Goal: Find specific page/section: Find specific page/section

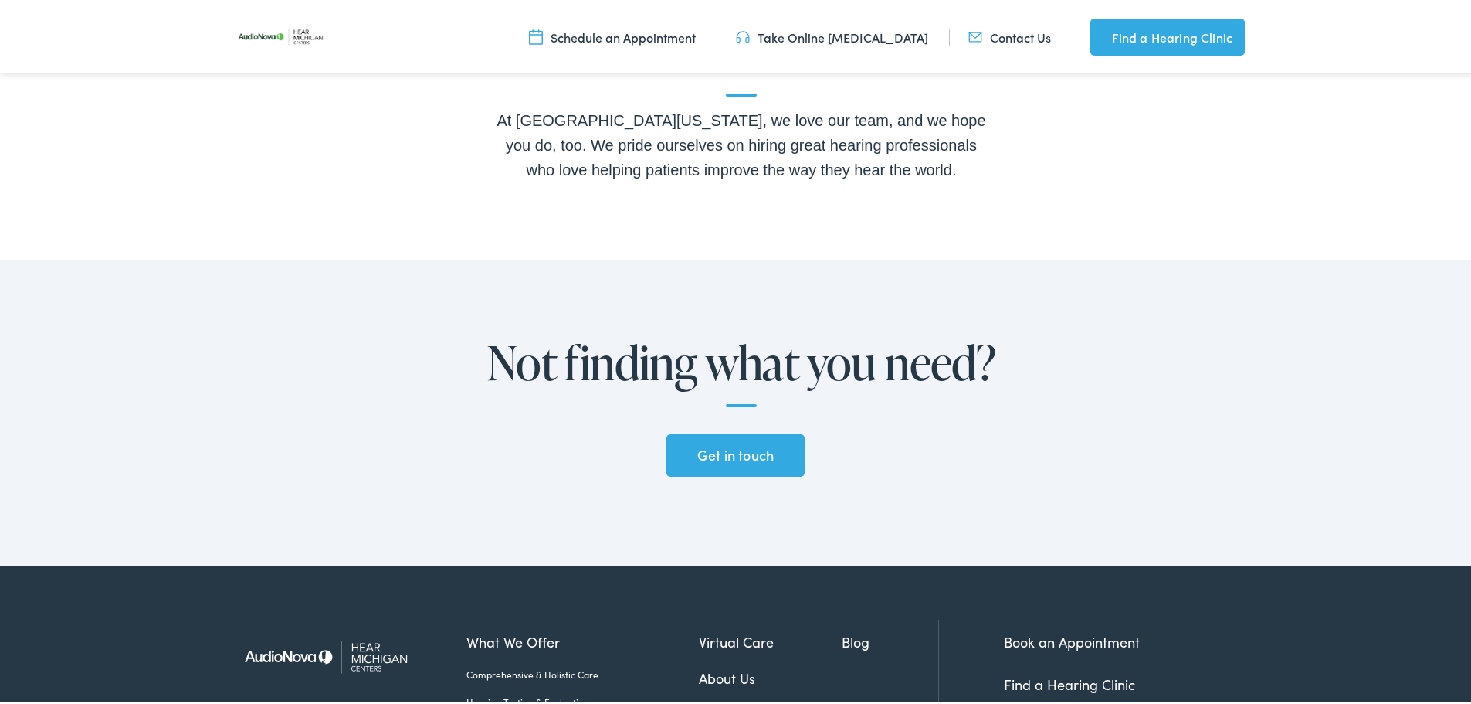
scroll to position [3408, 0]
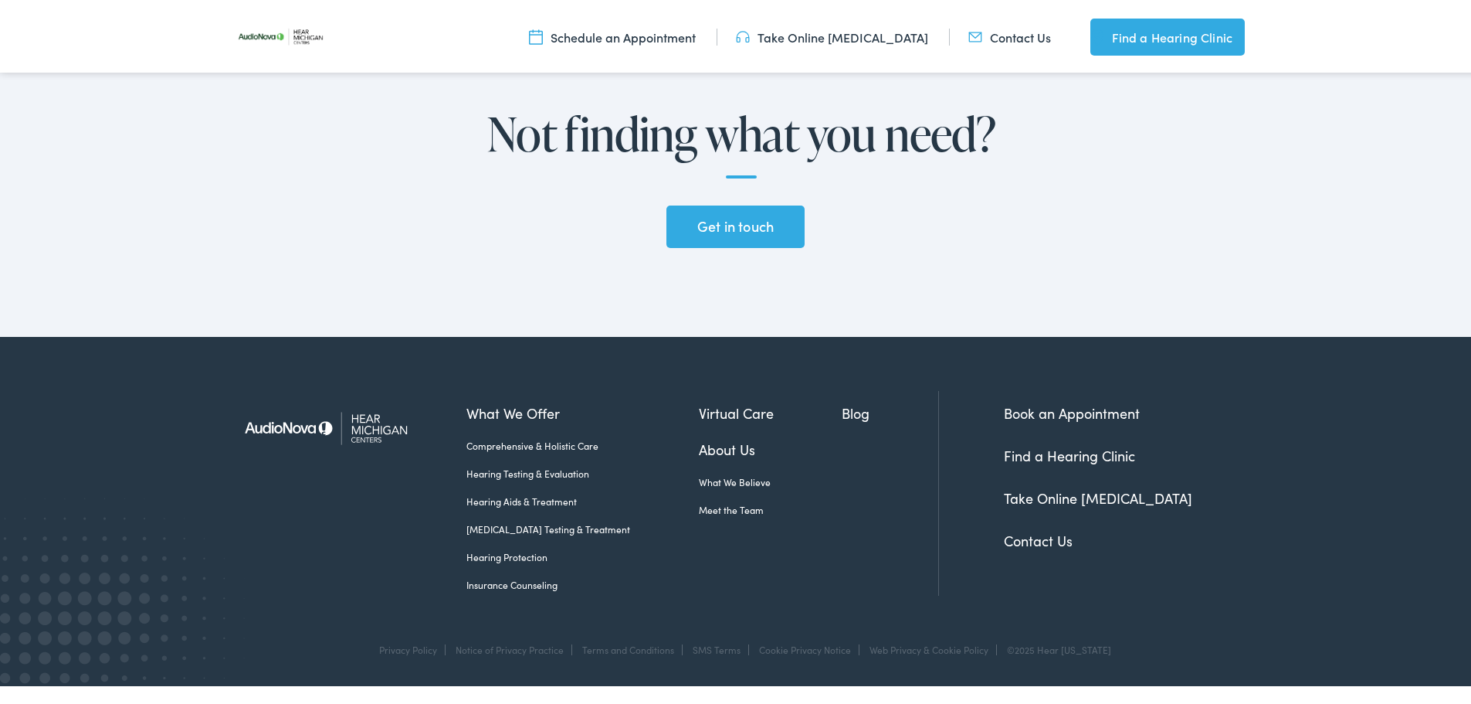
click at [385, 426] on img at bounding box center [336, 424] width 209 height 73
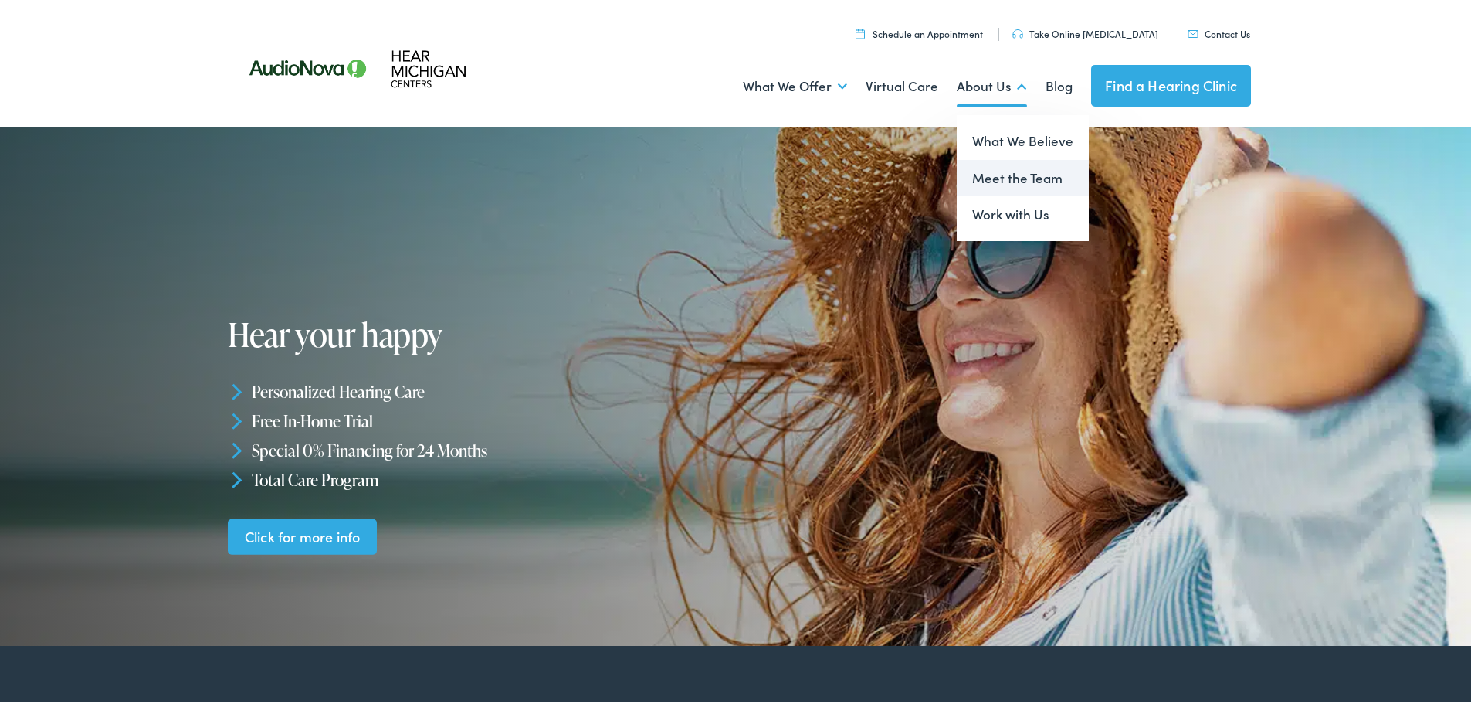
click at [999, 177] on link "Meet the Team" at bounding box center [1023, 175] width 132 height 37
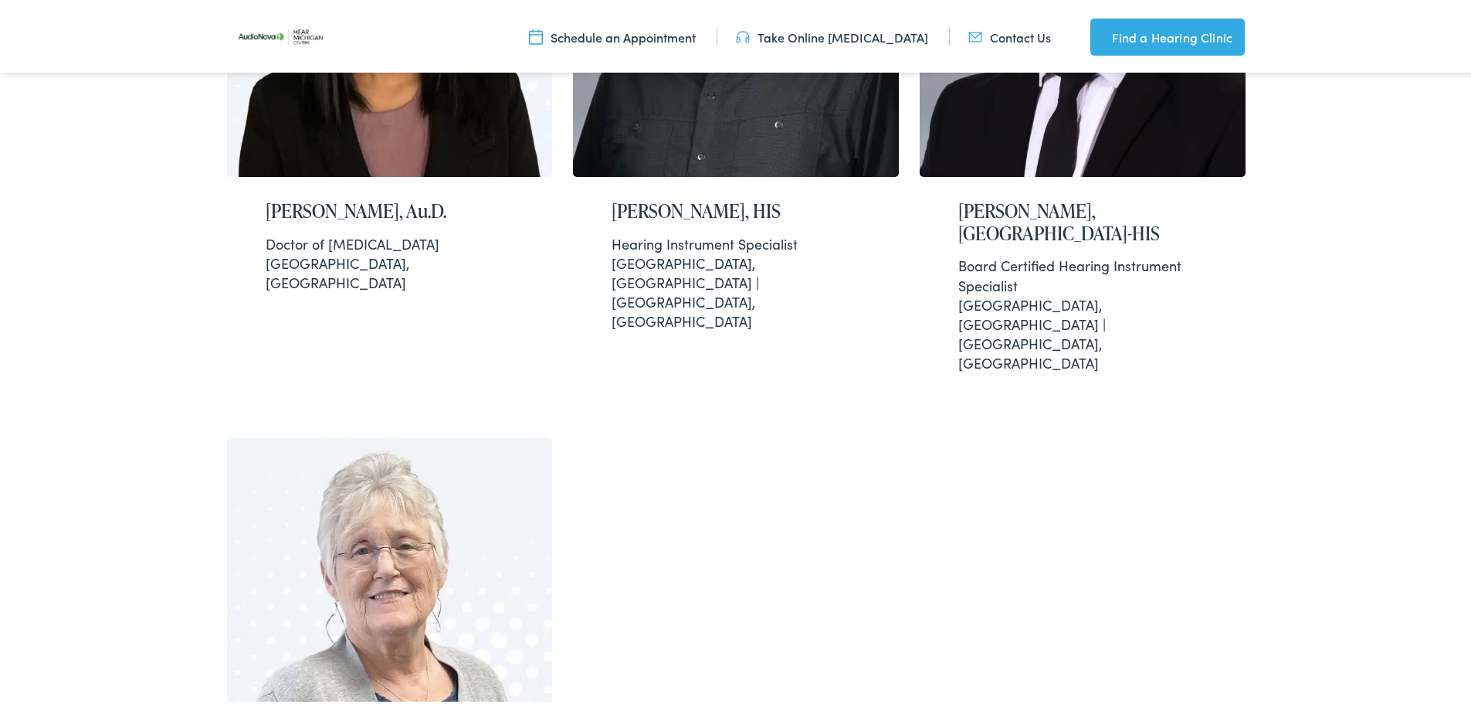
scroll to position [3468, 0]
